Goal: Task Accomplishment & Management: Use online tool/utility

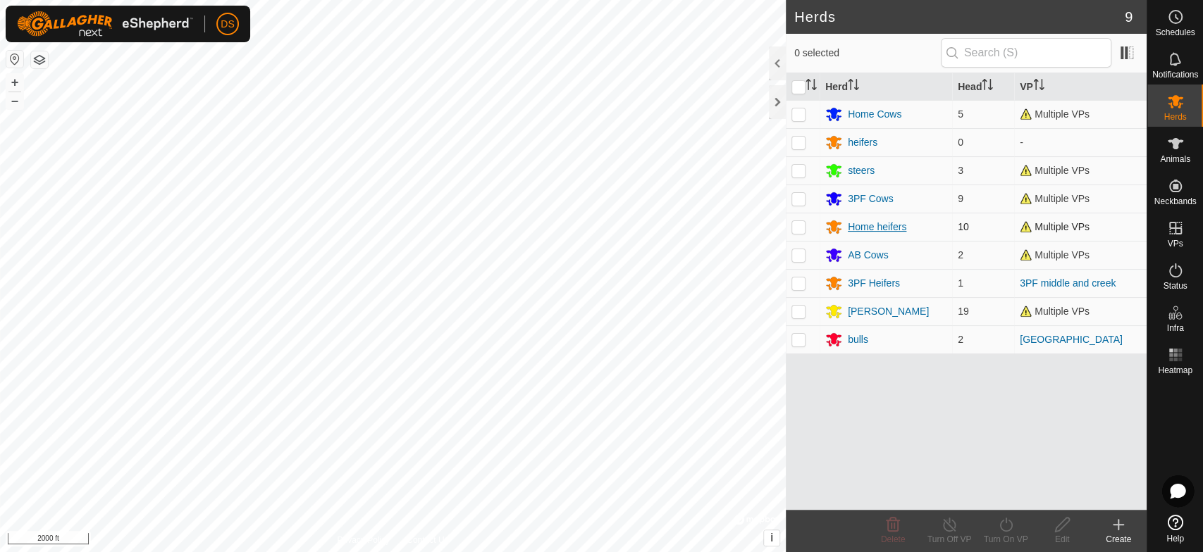
click at [875, 225] on div "Home heifers" at bounding box center [877, 227] width 58 height 15
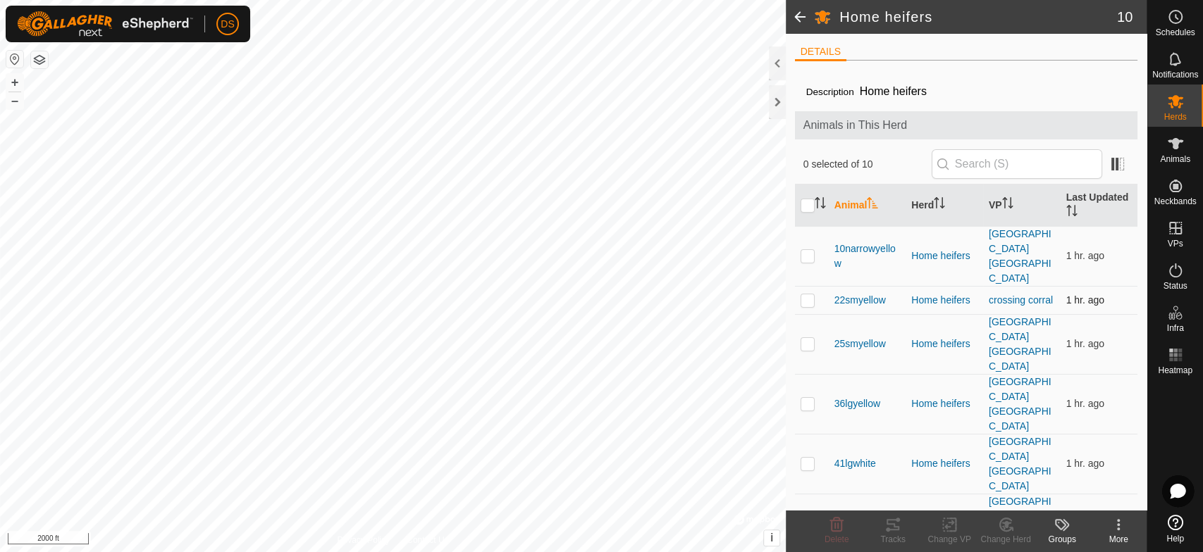
click at [807, 295] on p-checkbox at bounding box center [807, 300] width 14 height 11
checkbox input "true"
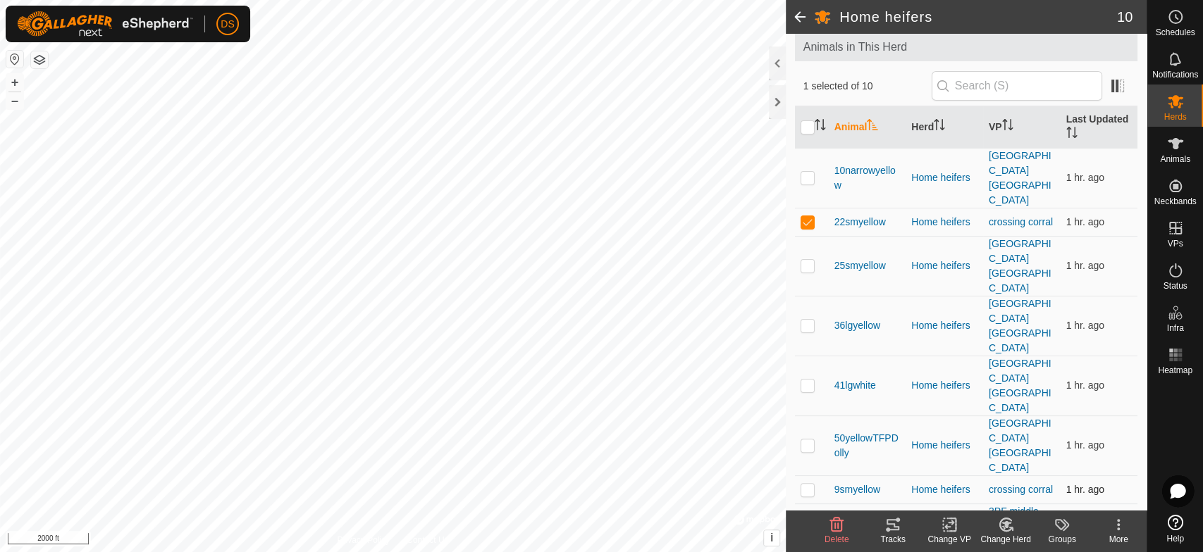
click at [806, 484] on p-checkbox at bounding box center [807, 489] width 14 height 11
checkbox input "true"
click at [803, 513] on p-checkbox at bounding box center [807, 518] width 14 height 11
click at [804, 513] on p-checkbox at bounding box center [807, 518] width 14 height 11
checkbox input "false"
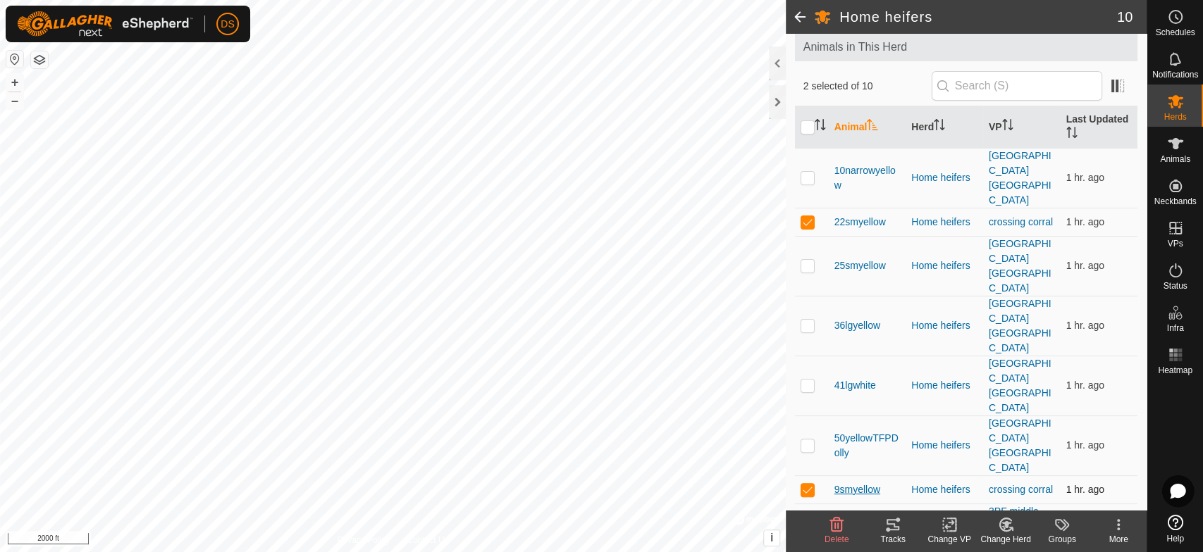
scroll to position [122, 0]
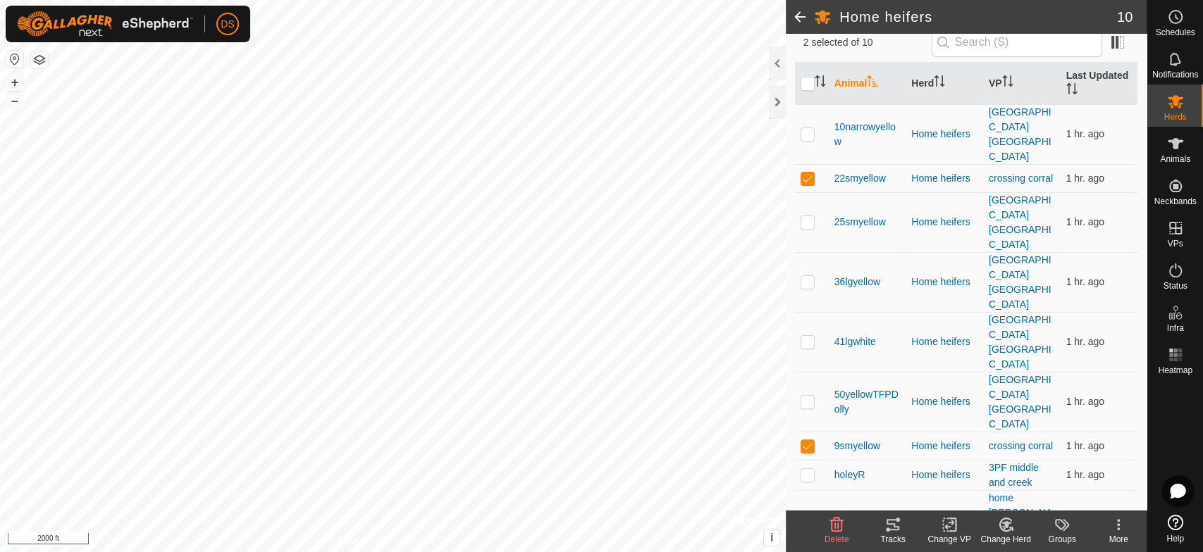
checkbox input "true"
click at [946, 522] on icon at bounding box center [950, 524] width 18 height 17
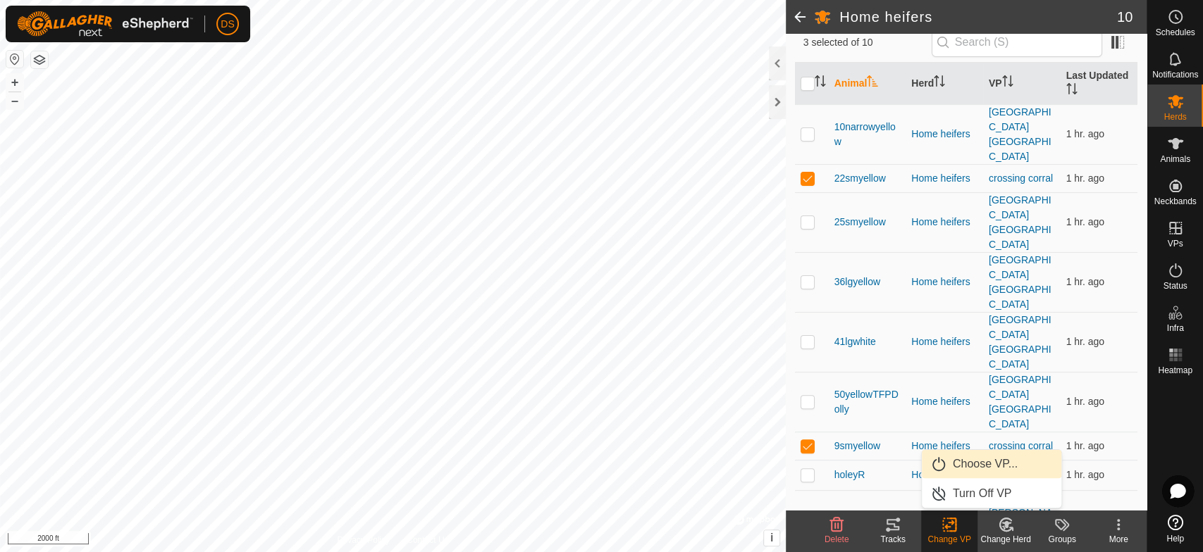
click at [951, 462] on link "Choose VP..." at bounding box center [992, 464] width 140 height 28
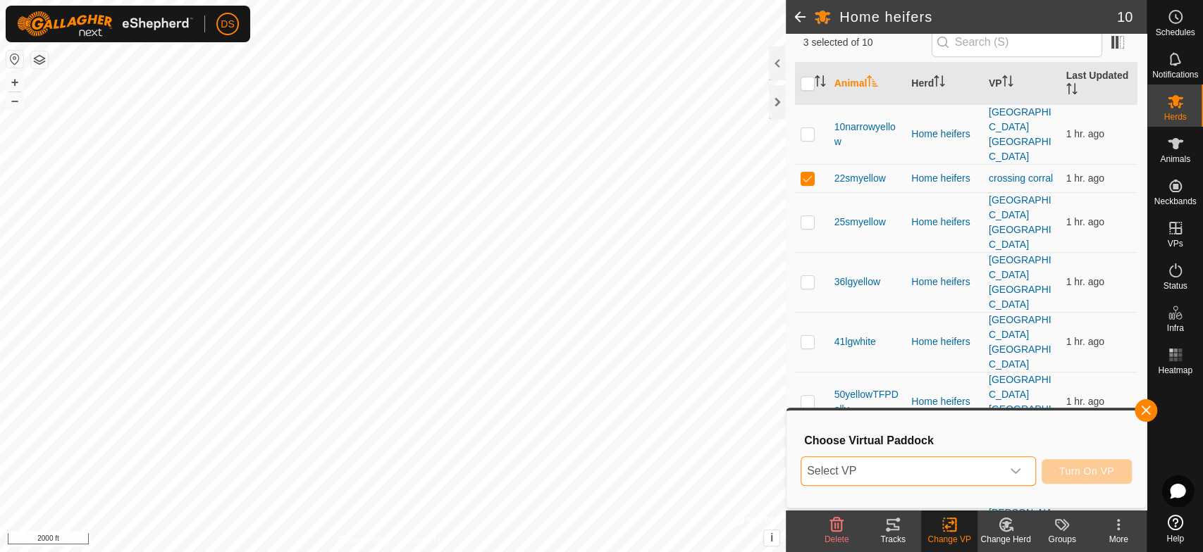
click at [810, 475] on span "Select VP" at bounding box center [901, 471] width 200 height 28
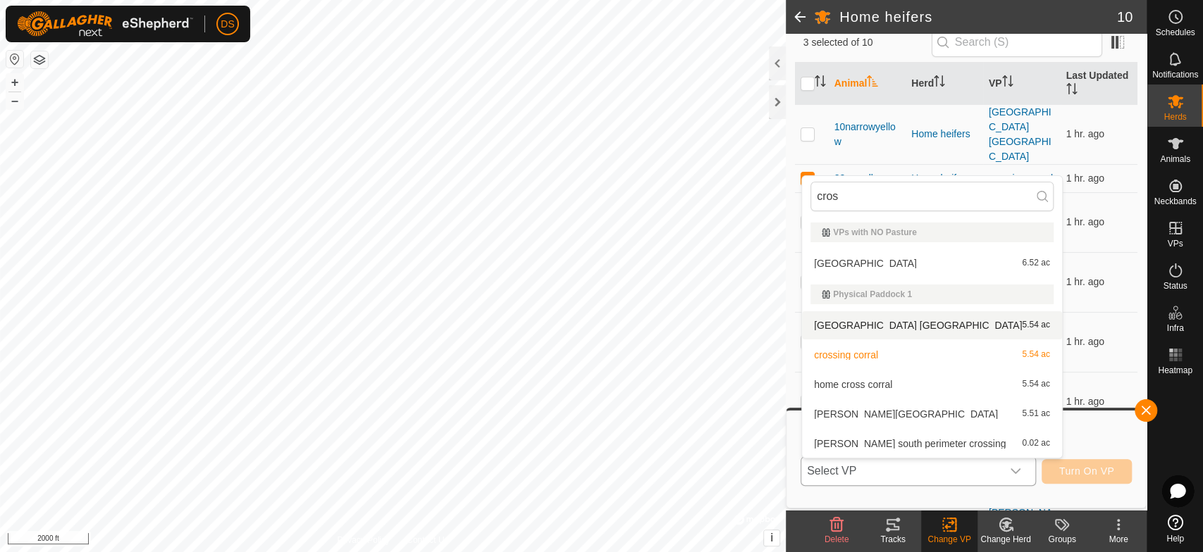
type input "cros"
click at [913, 321] on li "corral crossing [GEOGRAPHIC_DATA] 5.54 ac" at bounding box center [932, 325] width 260 height 28
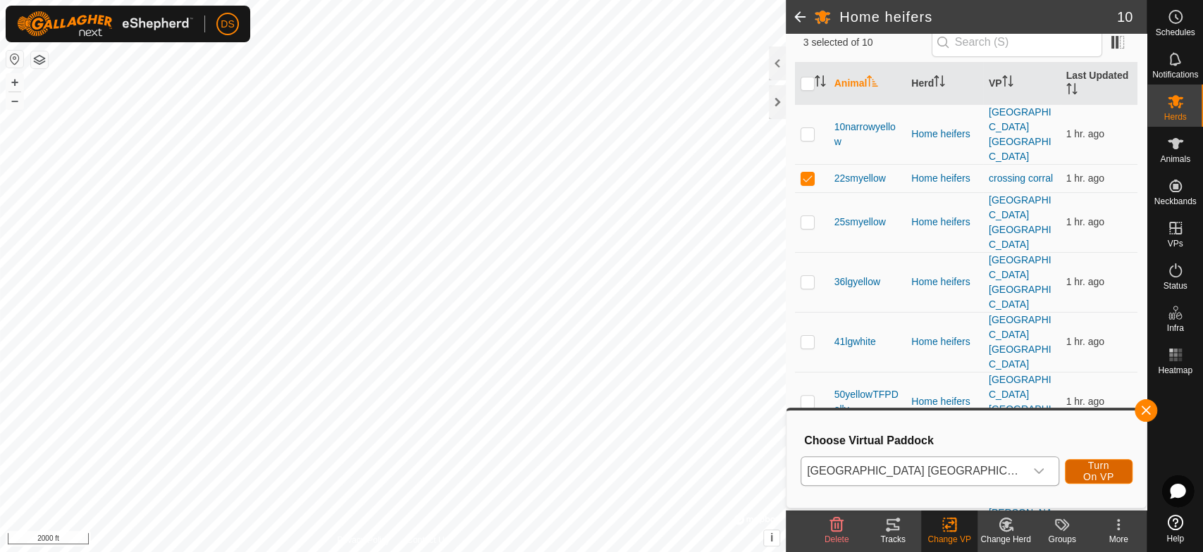
click at [1083, 471] on span "Turn On VP" at bounding box center [1098, 471] width 32 height 23
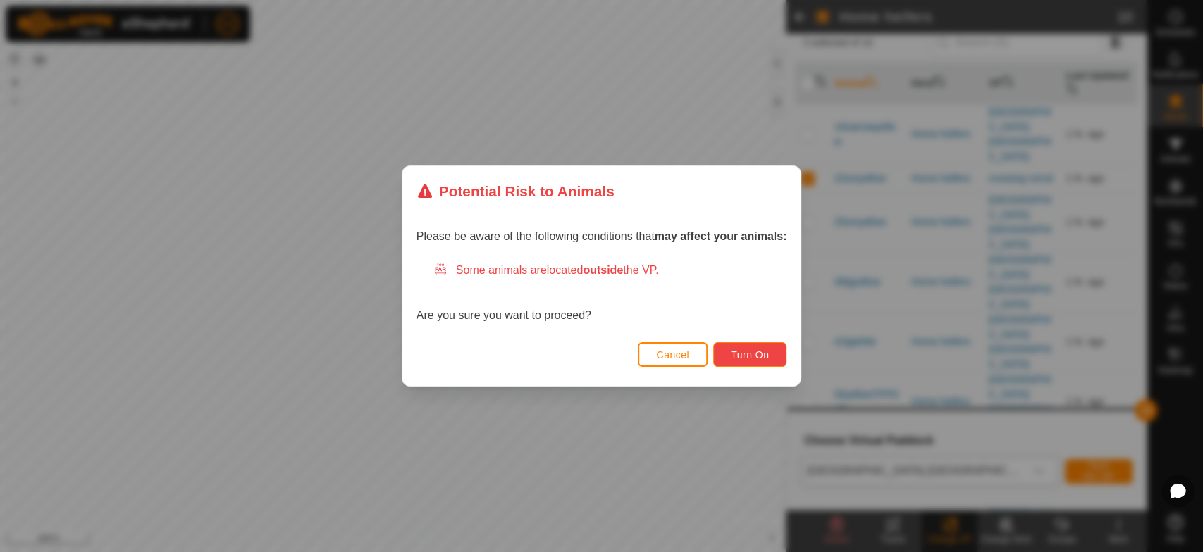
click at [771, 353] on button "Turn On" at bounding box center [749, 354] width 73 height 25
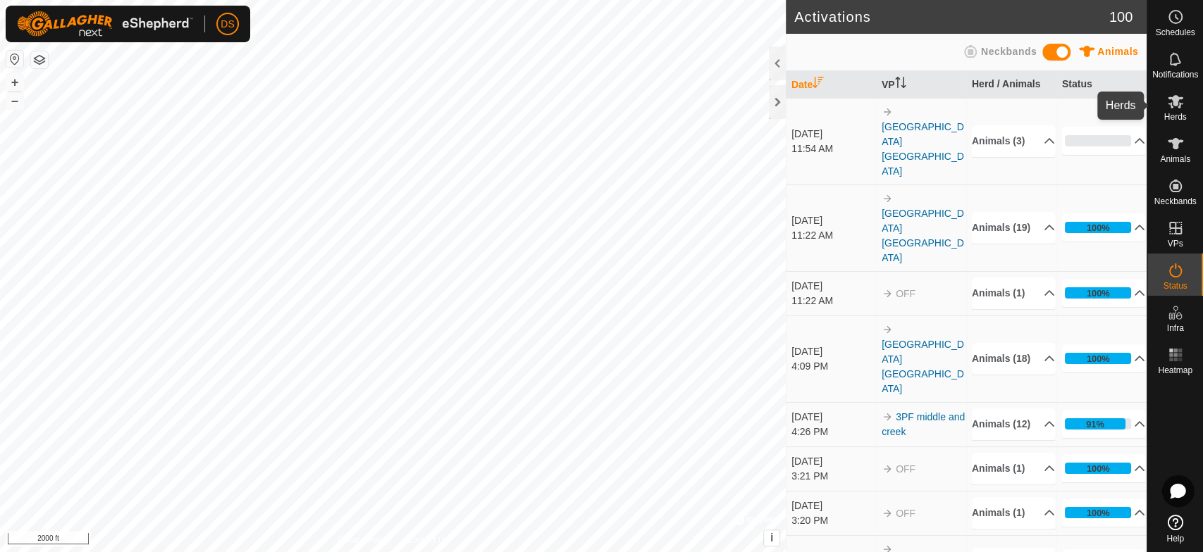
click at [1176, 99] on icon at bounding box center [1176, 101] width 16 height 13
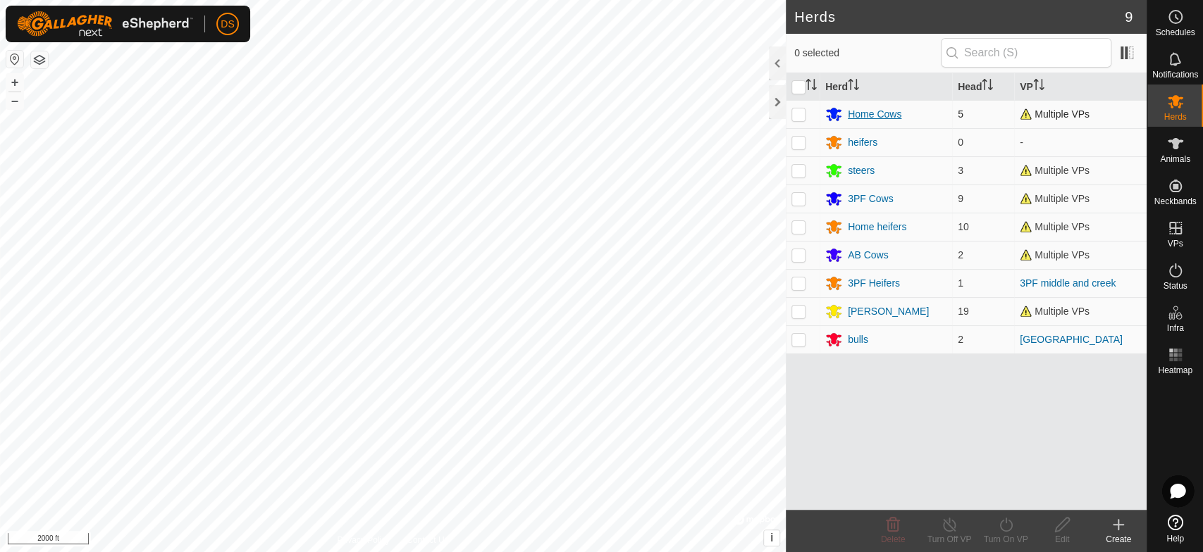
click at [865, 112] on div "Home Cows" at bounding box center [875, 114] width 54 height 15
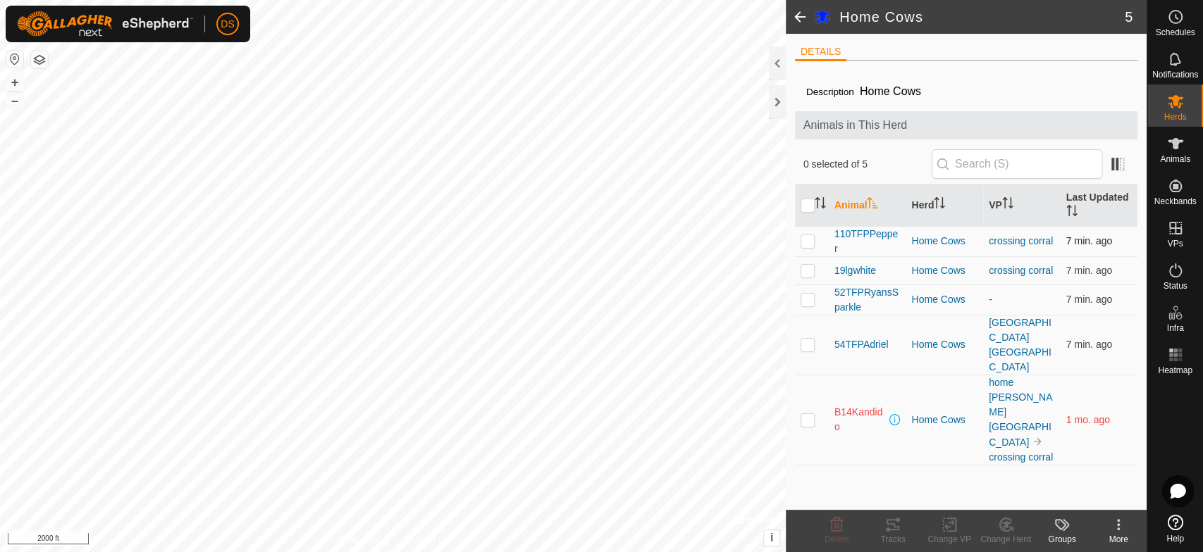
click at [802, 238] on p-checkbox at bounding box center [807, 240] width 14 height 11
checkbox input "true"
click at [805, 272] on p-checkbox at bounding box center [807, 270] width 14 height 11
checkbox input "true"
click at [941, 523] on icon at bounding box center [950, 524] width 18 height 17
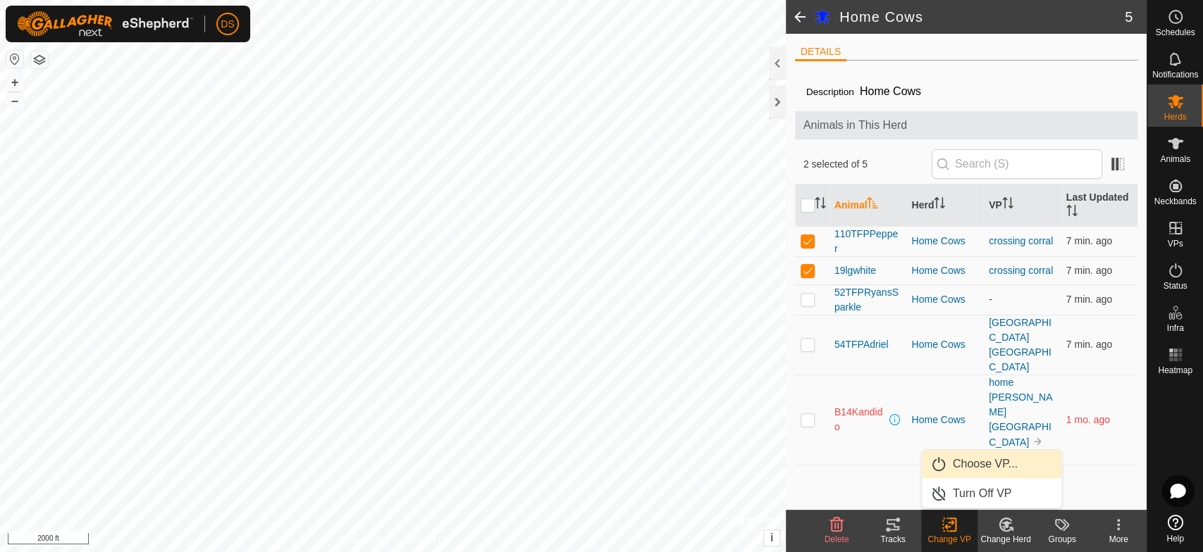
click at [952, 461] on link "Choose VP..." at bounding box center [992, 464] width 140 height 28
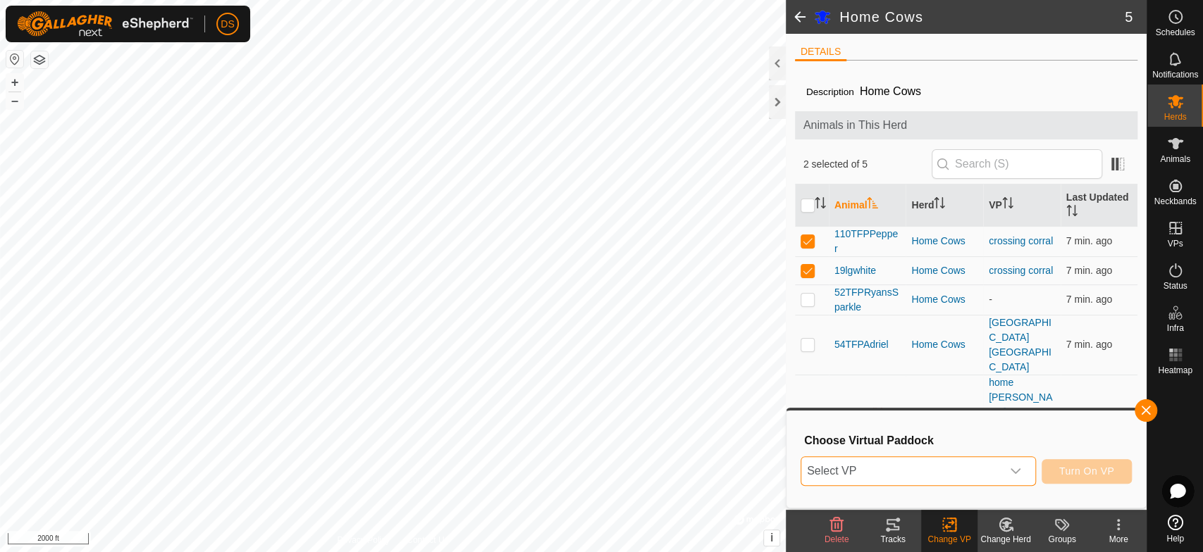
click at [871, 476] on span "Select VP" at bounding box center [901, 471] width 200 height 28
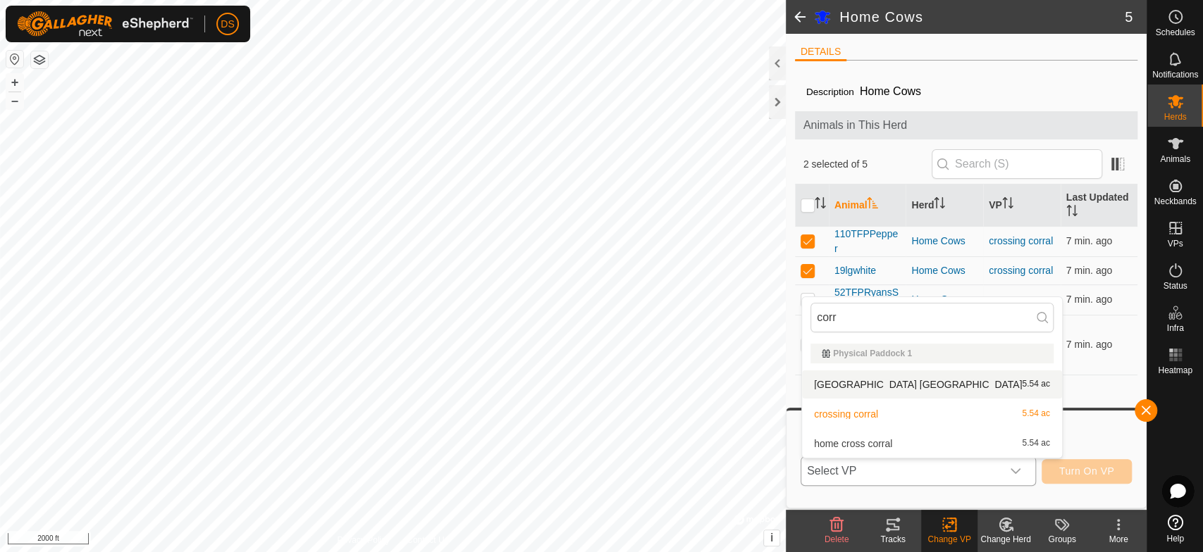
type input "corr"
click at [913, 378] on li "corral crossing [GEOGRAPHIC_DATA] 5.54 ac" at bounding box center [932, 385] width 260 height 28
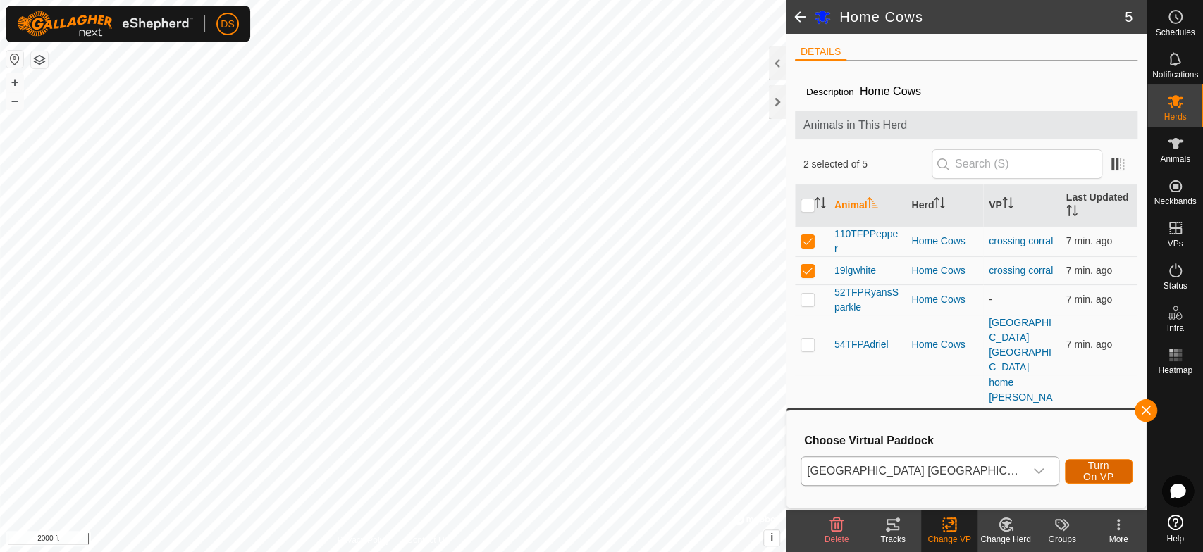
click at [1065, 462] on button "Turn On VP" at bounding box center [1099, 471] width 68 height 25
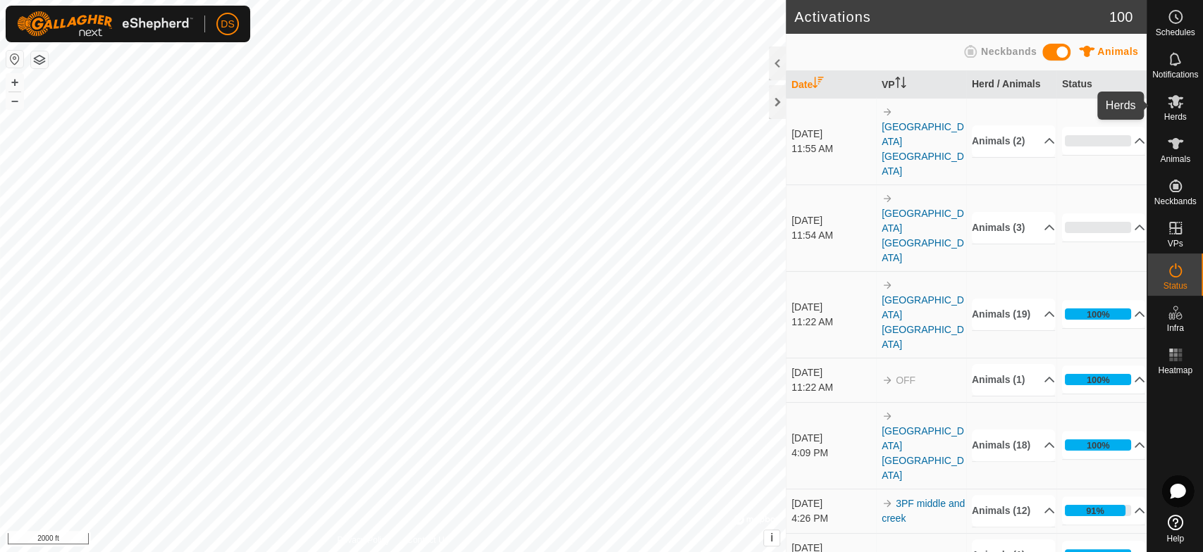
click at [1173, 103] on icon at bounding box center [1176, 101] width 16 height 13
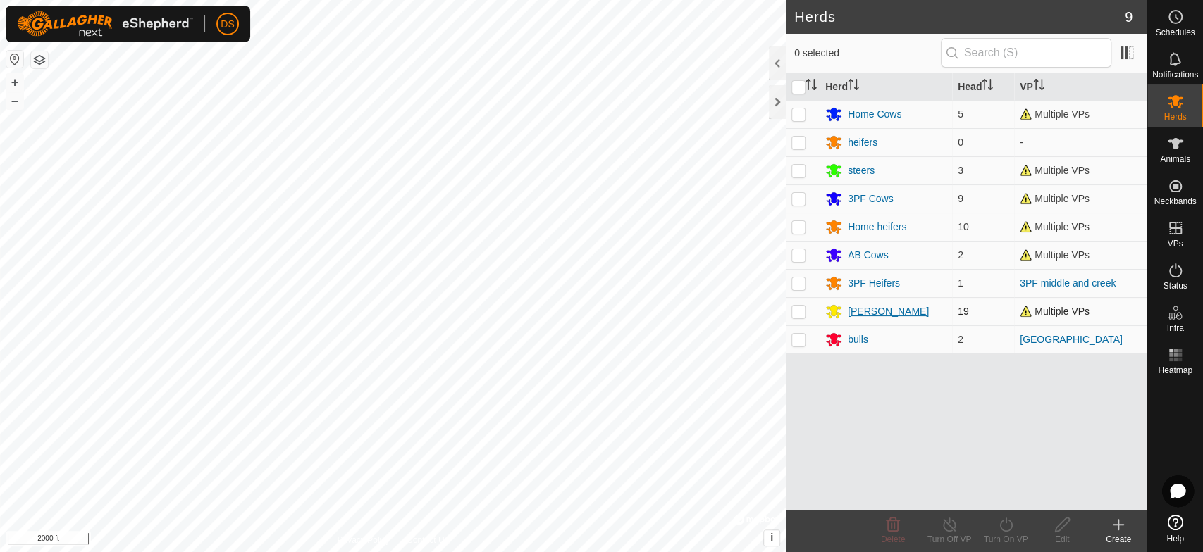
click at [864, 309] on div "[PERSON_NAME]" at bounding box center [888, 311] width 81 height 15
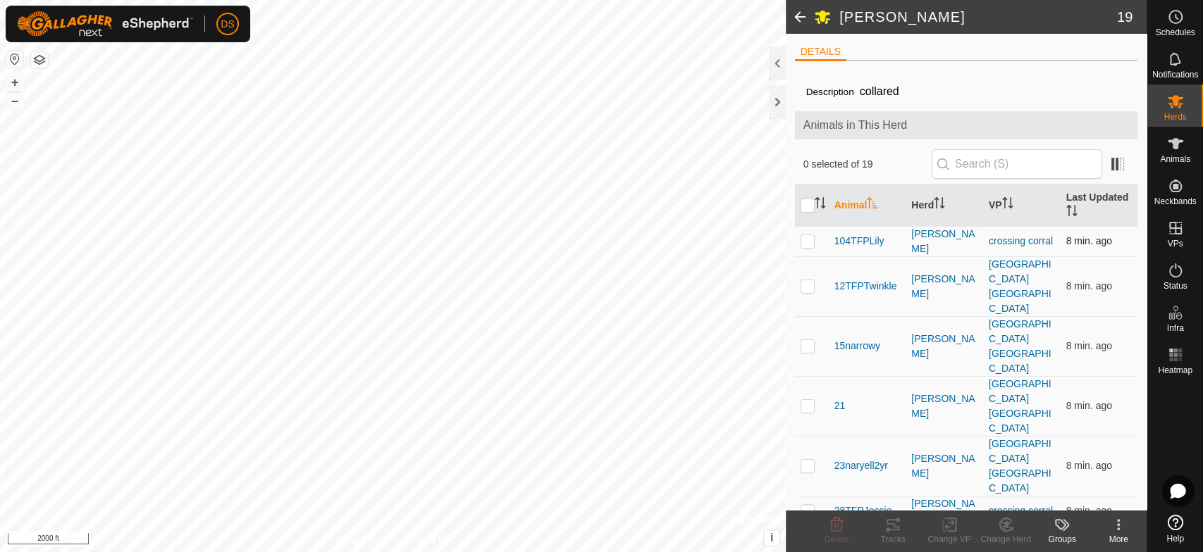
click at [806, 240] on p-checkbox at bounding box center [807, 240] width 14 height 11
checkbox input "true"
click at [803, 505] on p-checkbox at bounding box center [807, 510] width 14 height 11
checkbox input "true"
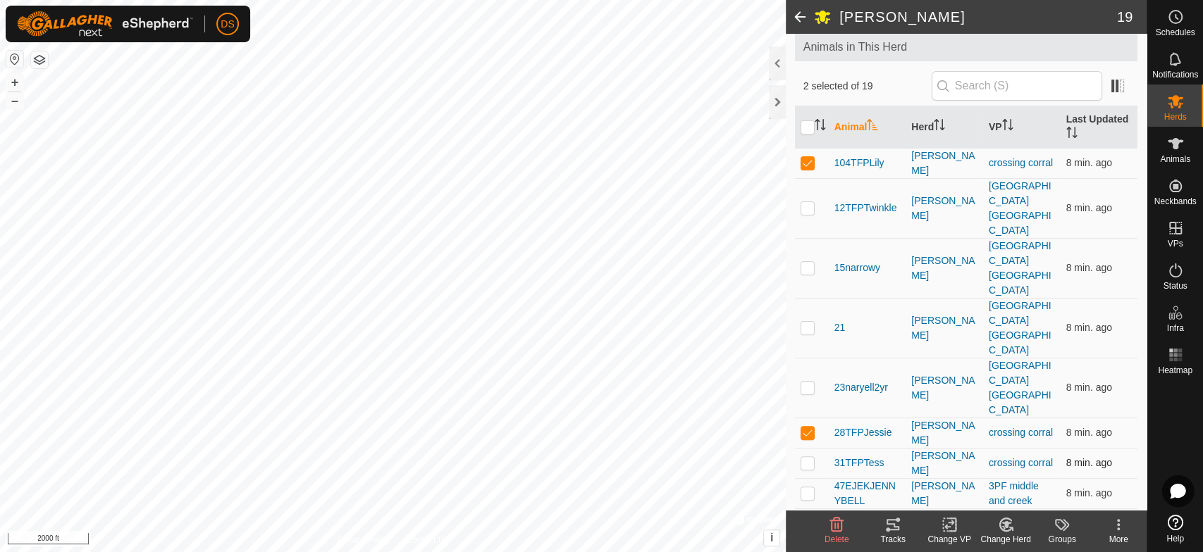
click at [803, 457] on p-checkbox at bounding box center [807, 462] width 14 height 11
checkbox input "true"
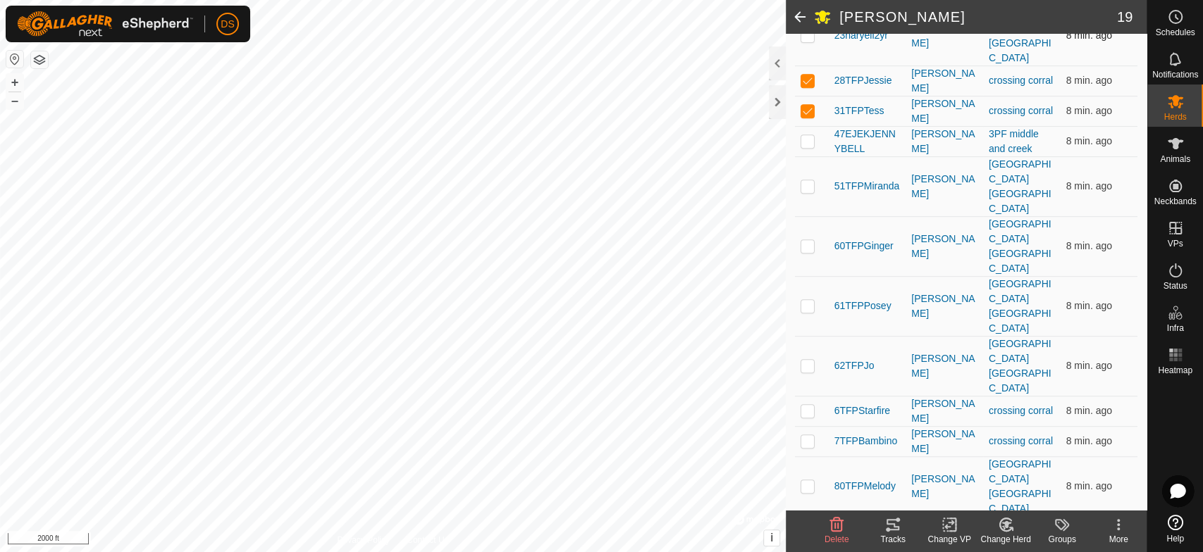
scroll to position [452, 0]
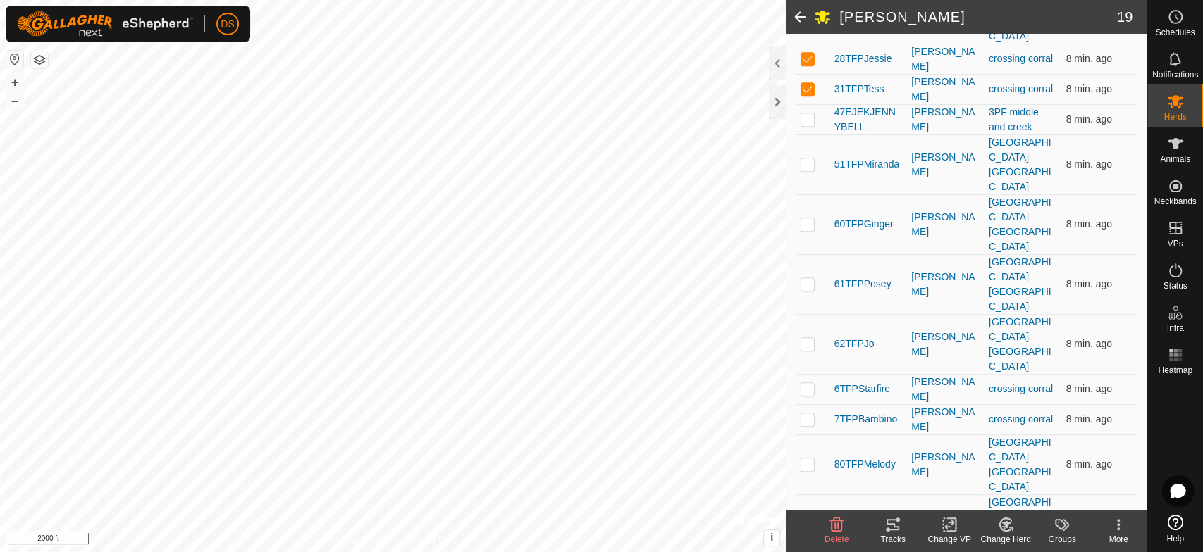
checkbox input "true"
click at [950, 525] on icon at bounding box center [950, 524] width 18 height 17
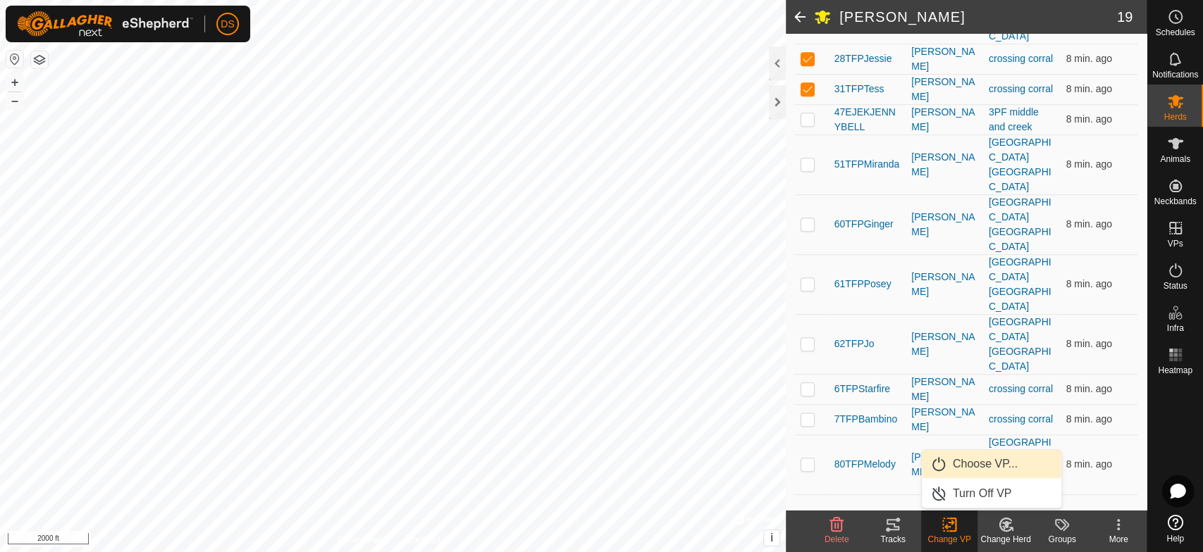
click at [963, 464] on link "Choose VP..." at bounding box center [992, 464] width 140 height 28
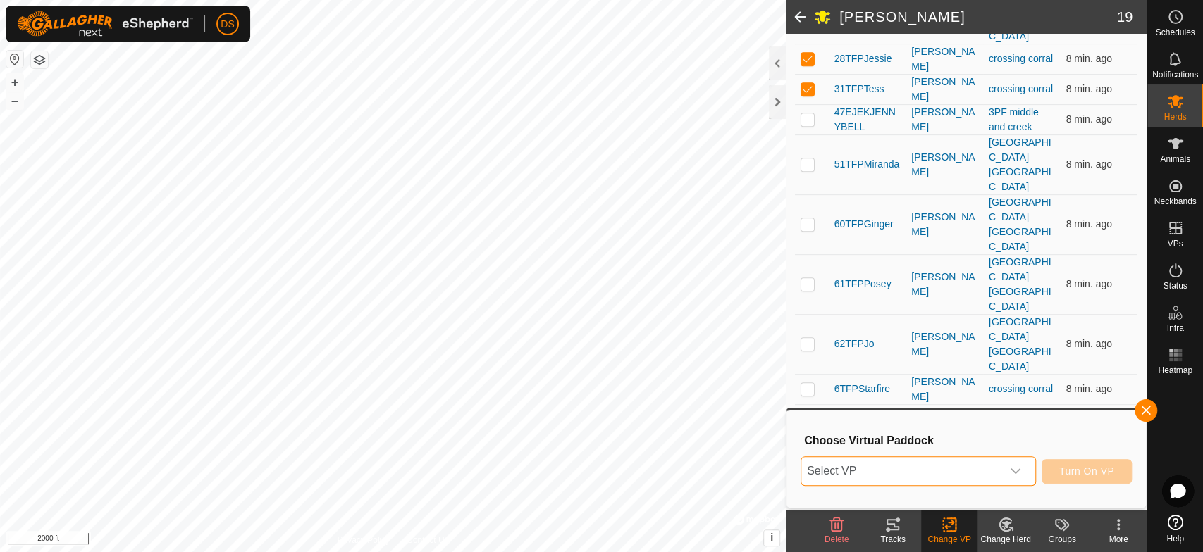
click at [873, 468] on span "Select VP" at bounding box center [901, 471] width 200 height 28
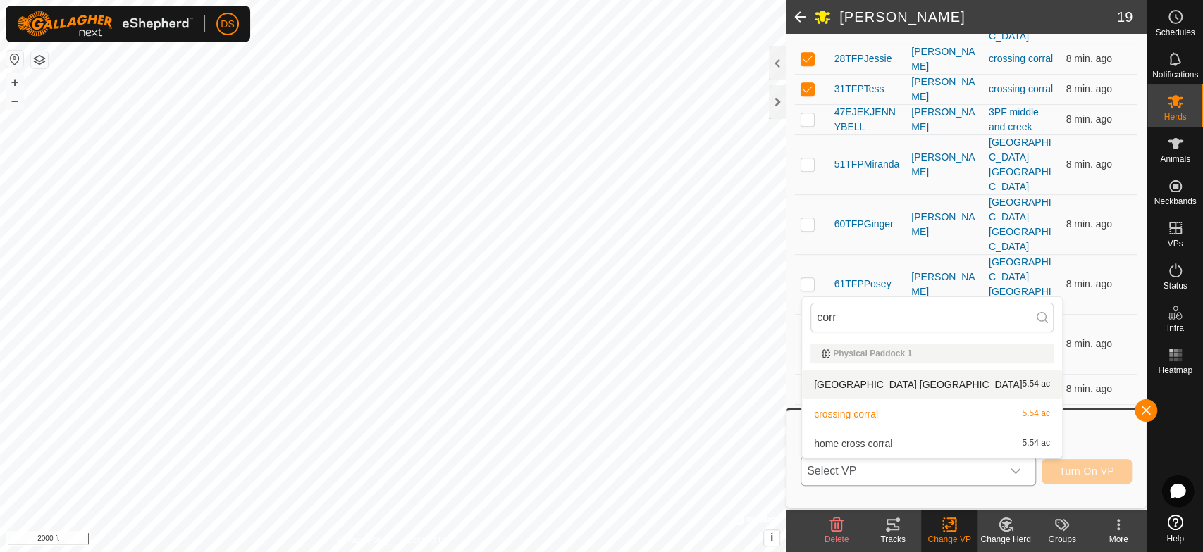
type input "corr"
click at [826, 380] on li "corral crossing [GEOGRAPHIC_DATA] 5.54 ac" at bounding box center [932, 385] width 260 height 28
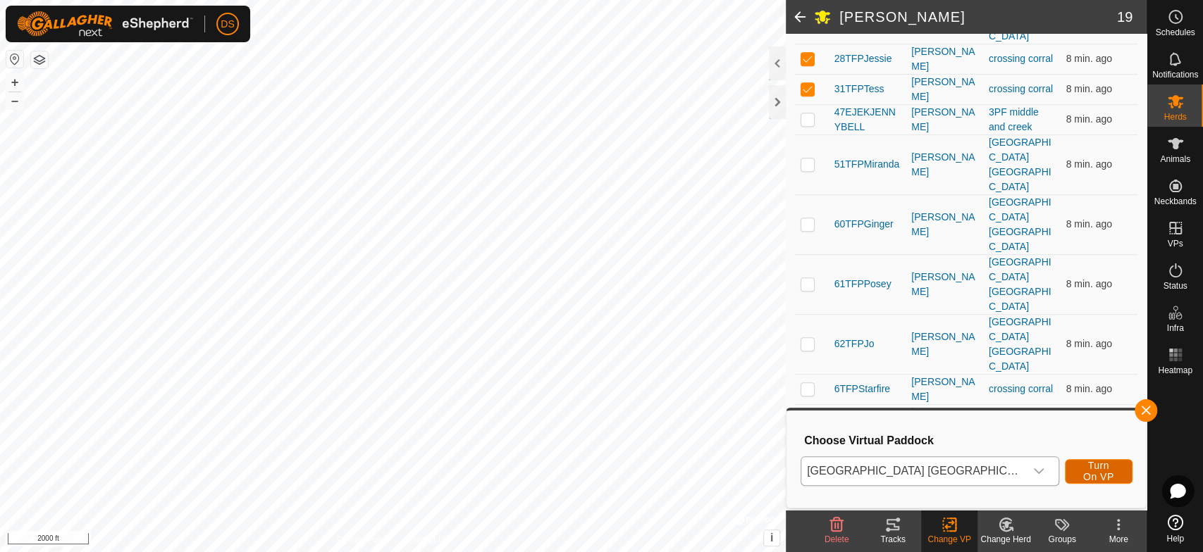
click at [1103, 469] on span "Turn On VP" at bounding box center [1098, 471] width 32 height 23
